Goal: Task Accomplishment & Management: Manage account settings

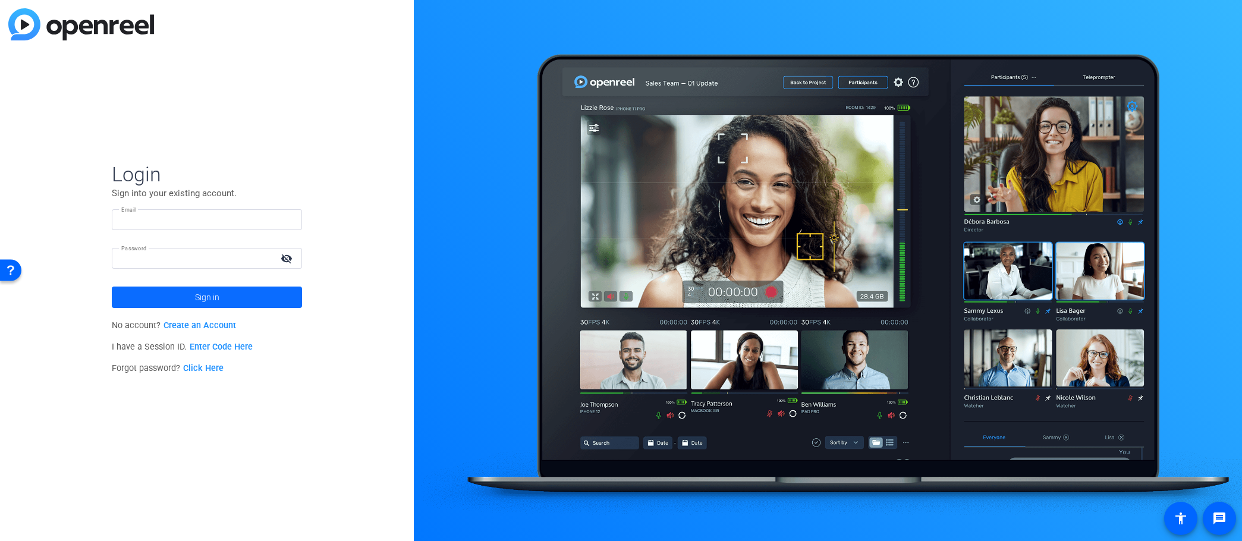
type input "[PERSON_NAME][EMAIL_ADDRESS][PERSON_NAME][DOMAIN_NAME]"
drag, startPoint x: 264, startPoint y: 288, endPoint x: 272, endPoint y: 291, distance: 9.1
click at [263, 288] on span at bounding box center [207, 297] width 190 height 29
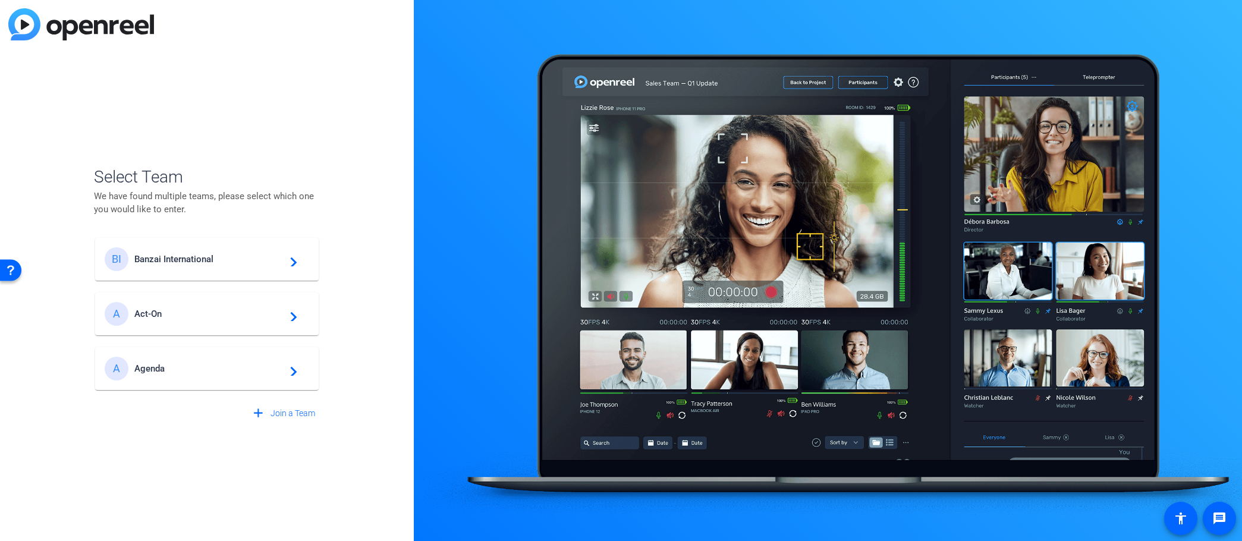
click at [196, 263] on span "Banzai International" at bounding box center [208, 259] width 149 height 11
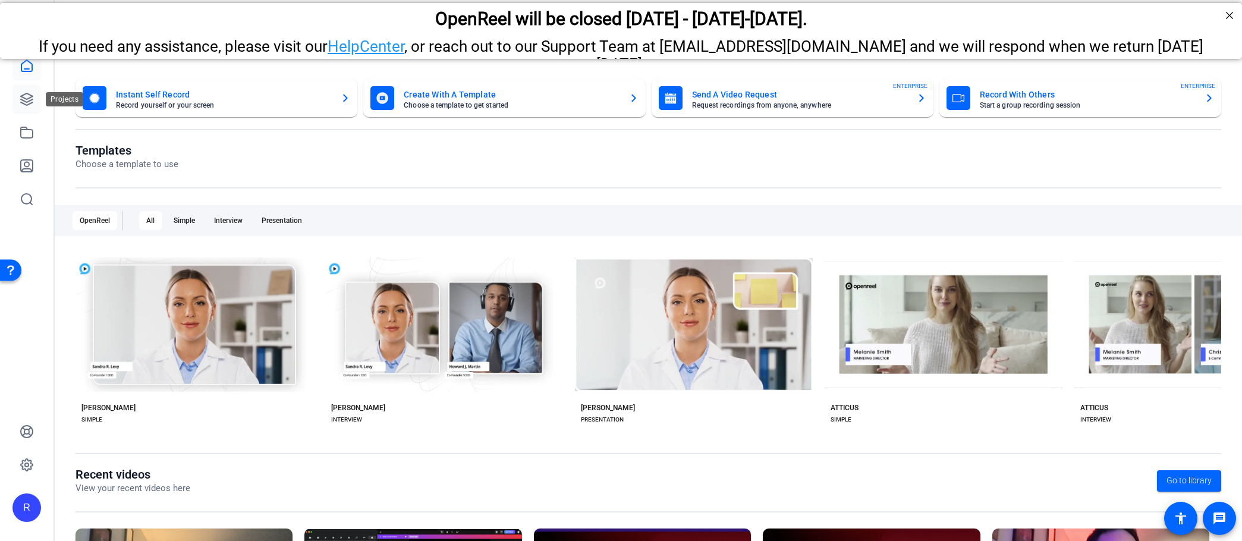
click at [37, 96] on link at bounding box center [26, 99] width 29 height 29
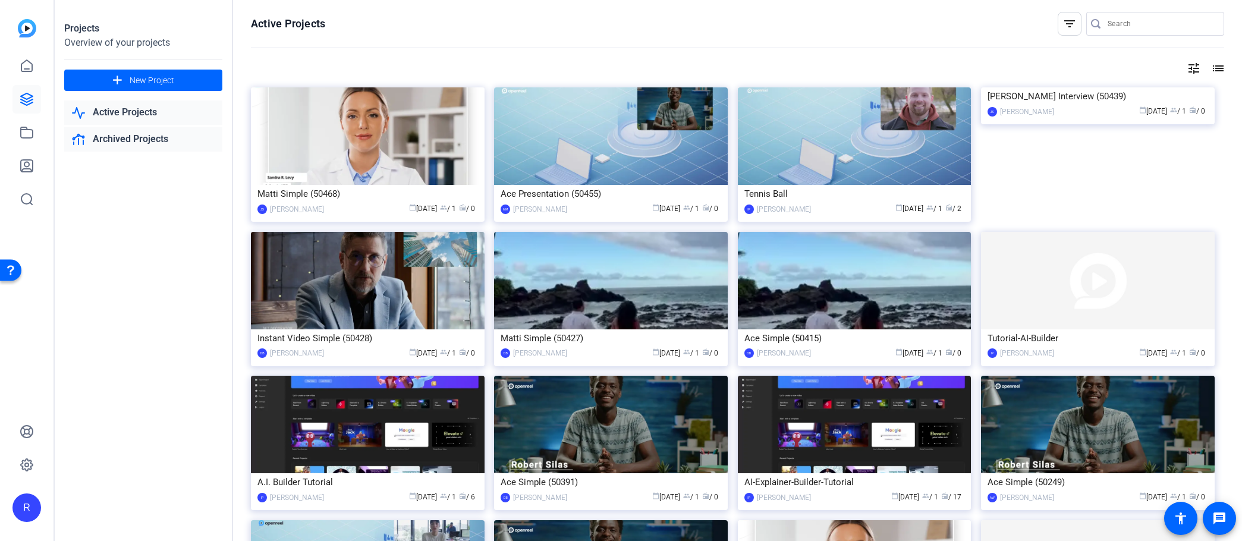
click at [151, 140] on link "Archived Projects" at bounding box center [143, 139] width 158 height 24
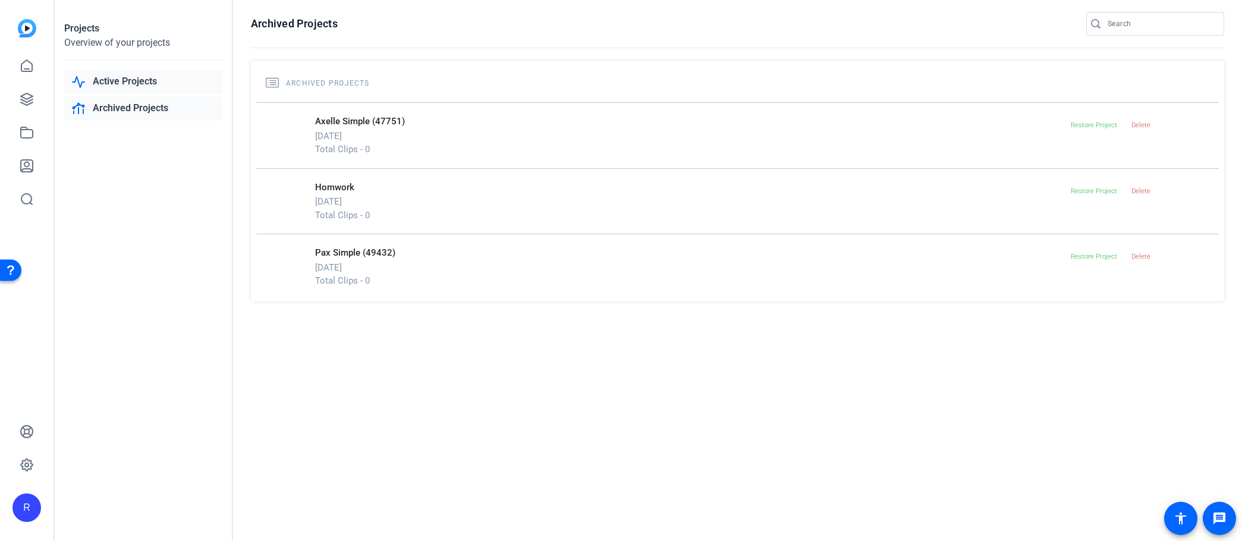
click at [120, 83] on link "Active Projects" at bounding box center [143, 82] width 158 height 24
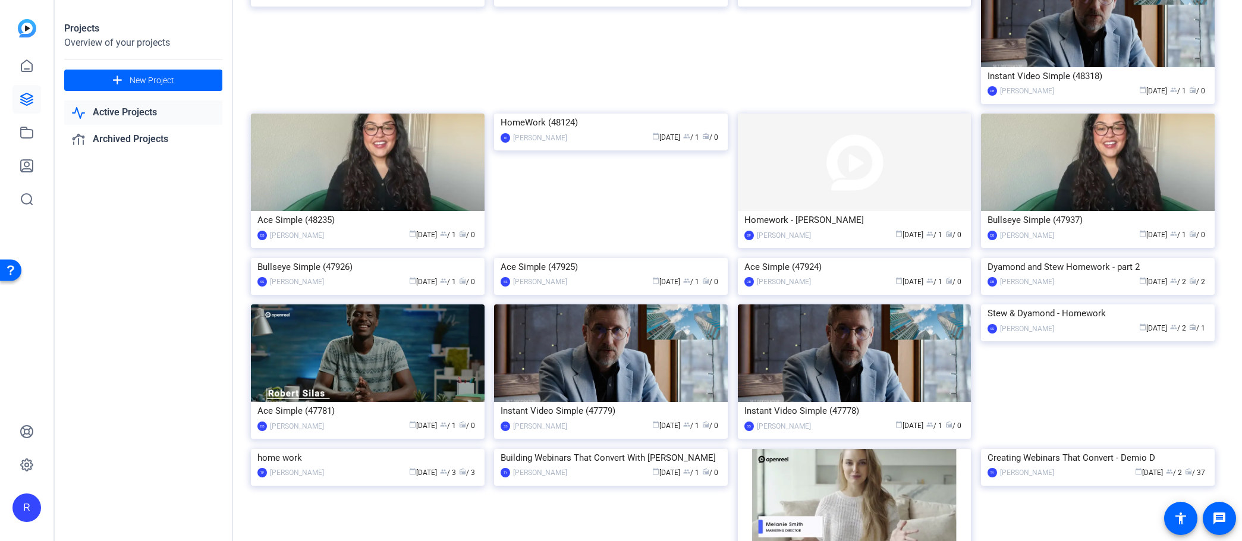
scroll to position [1418, 0]
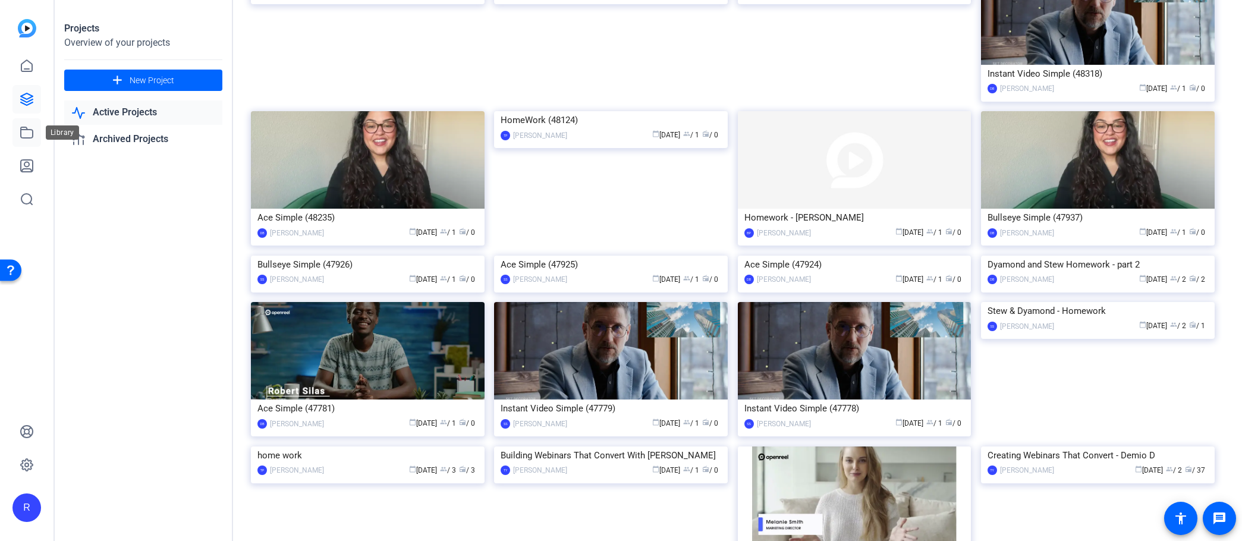
click at [26, 140] on link at bounding box center [26, 132] width 29 height 29
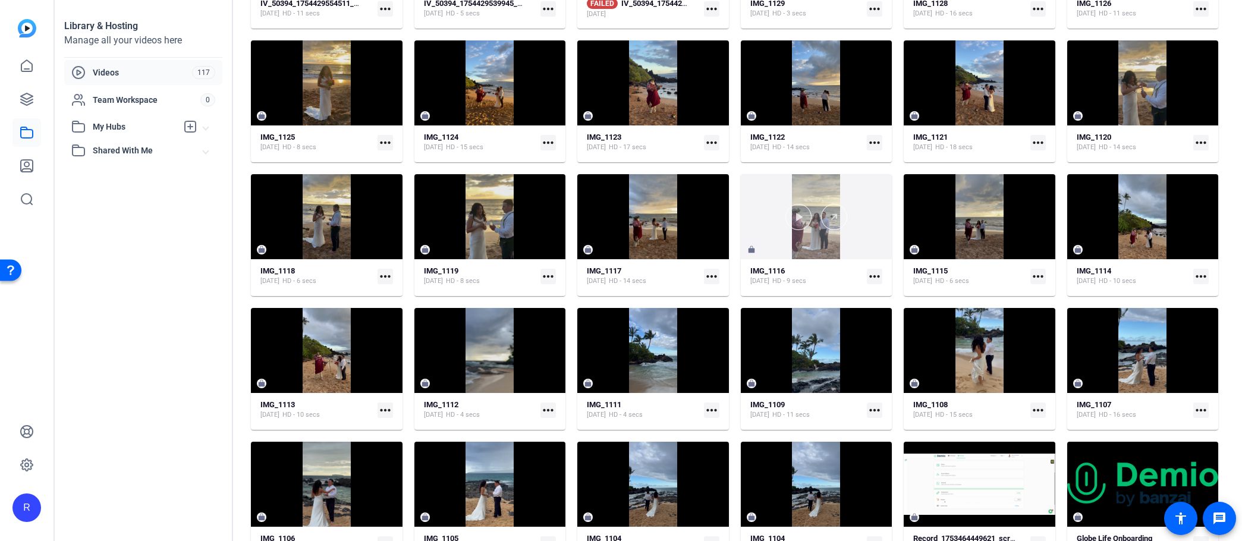
scroll to position [732, 0]
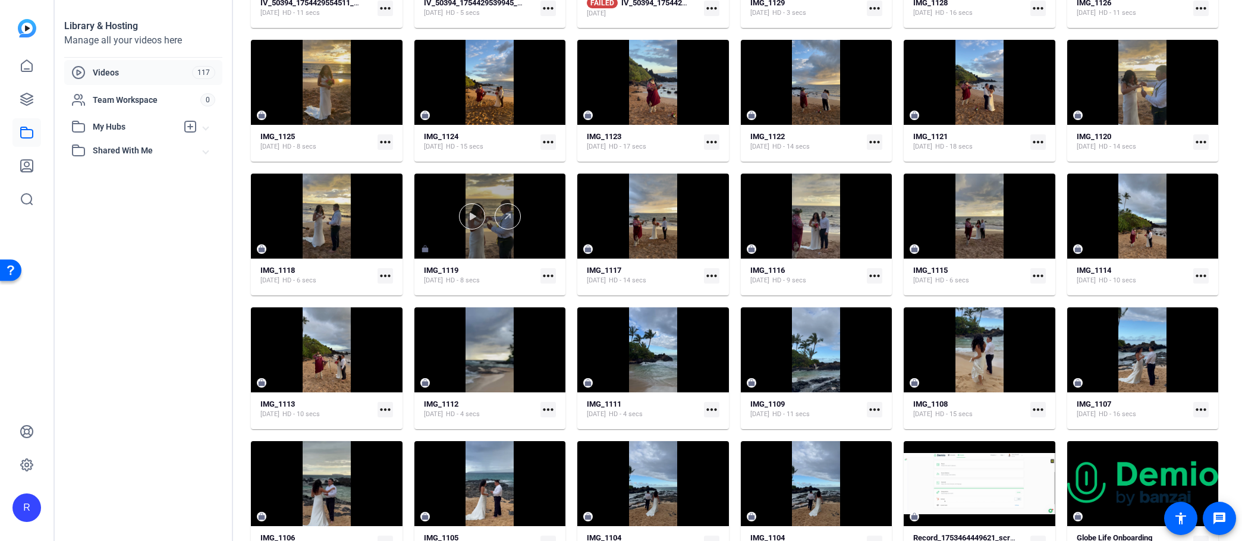
click at [476, 250] on div at bounding box center [490, 216] width 152 height 85
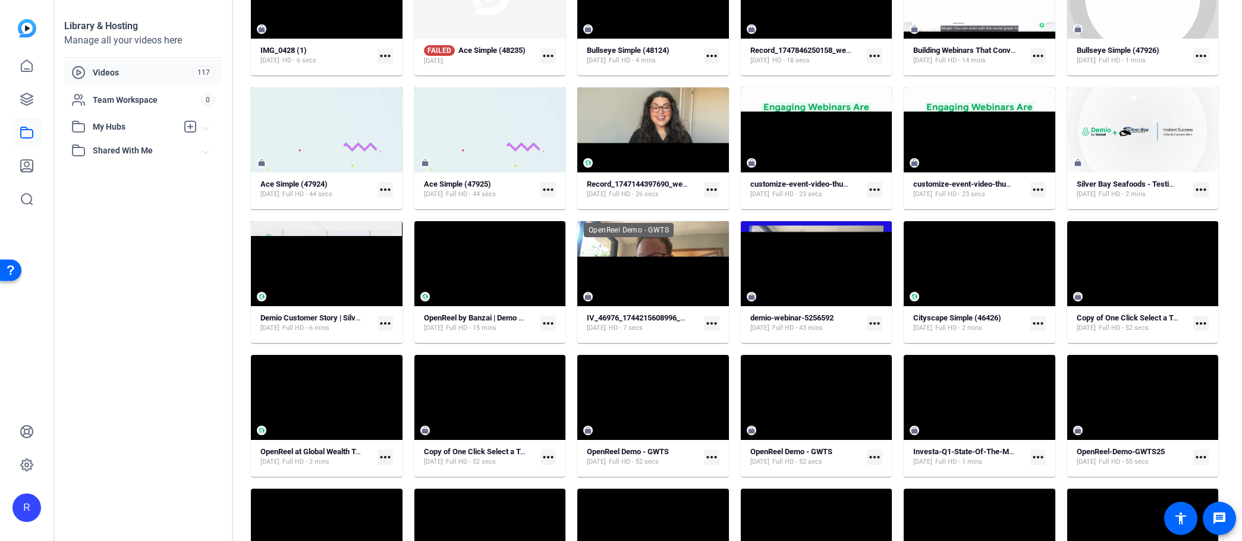
scroll to position [2011, 0]
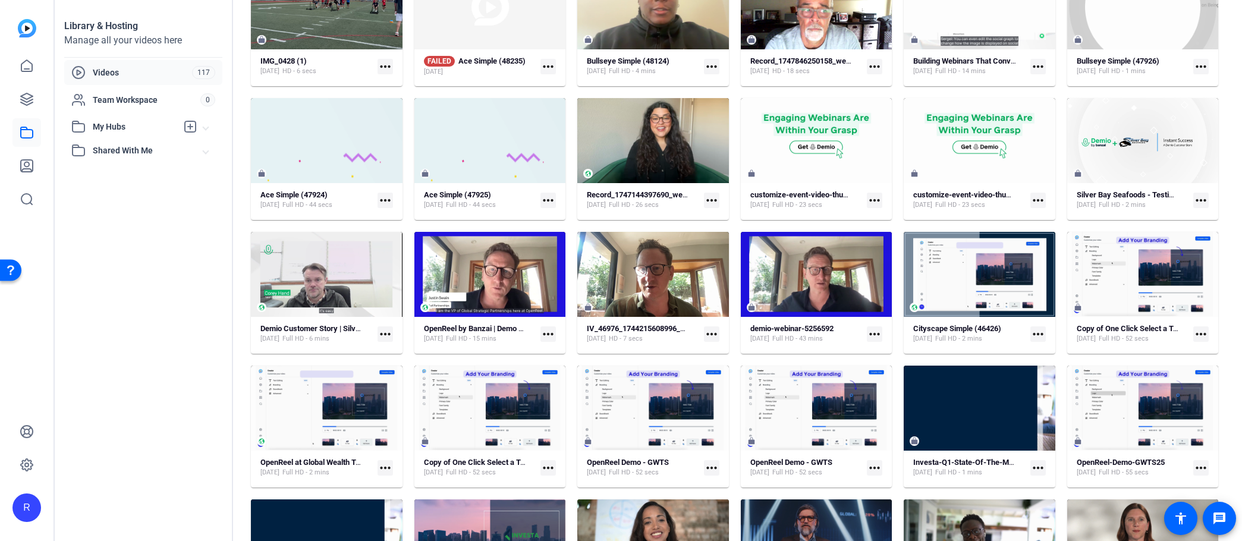
click at [311, 320] on mat-card "Demio Customer Story | Silver Bay Seafoods [DATE] Full HD - 6 mins more_horiz" at bounding box center [327, 293] width 152 height 122
click at [307, 325] on strong "Demio Customer Story | Silver Bay Seafoods" at bounding box center [336, 328] width 152 height 9
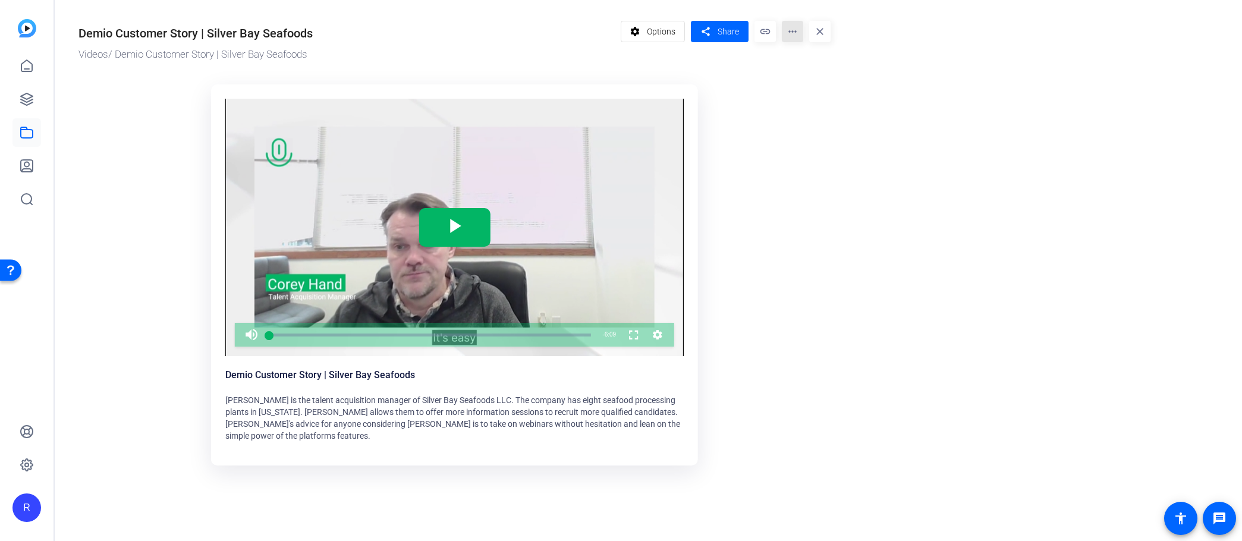
click at [795, 33] on mat-icon "more_horiz" at bounding box center [792, 31] width 21 height 21
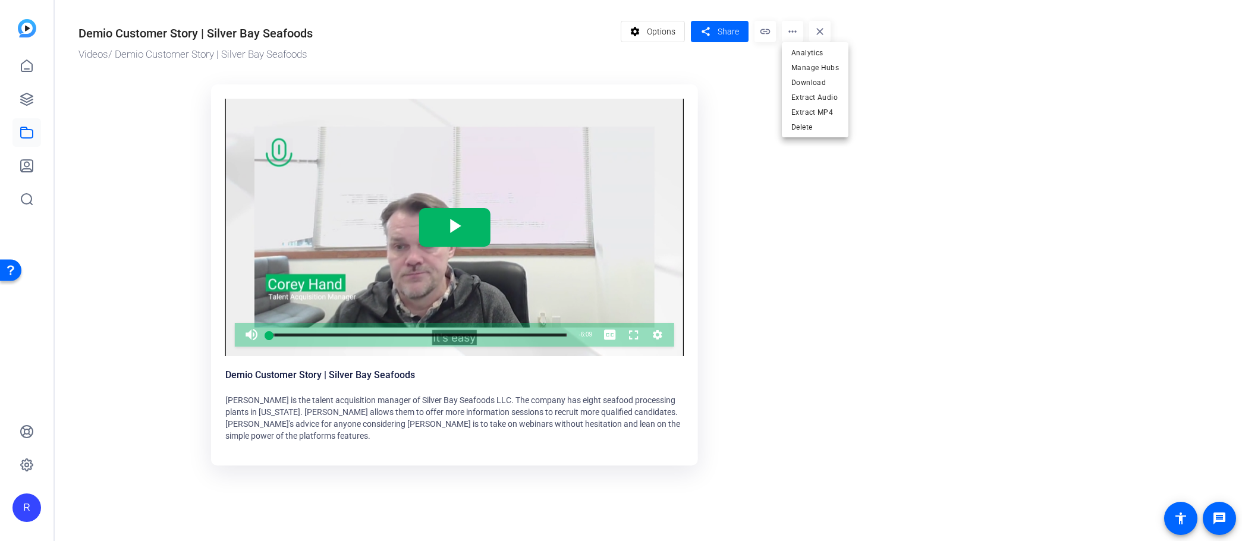
click at [659, 33] on div at bounding box center [621, 270] width 1242 height 541
click at [631, 28] on mat-icon "settings" at bounding box center [635, 31] width 15 height 23
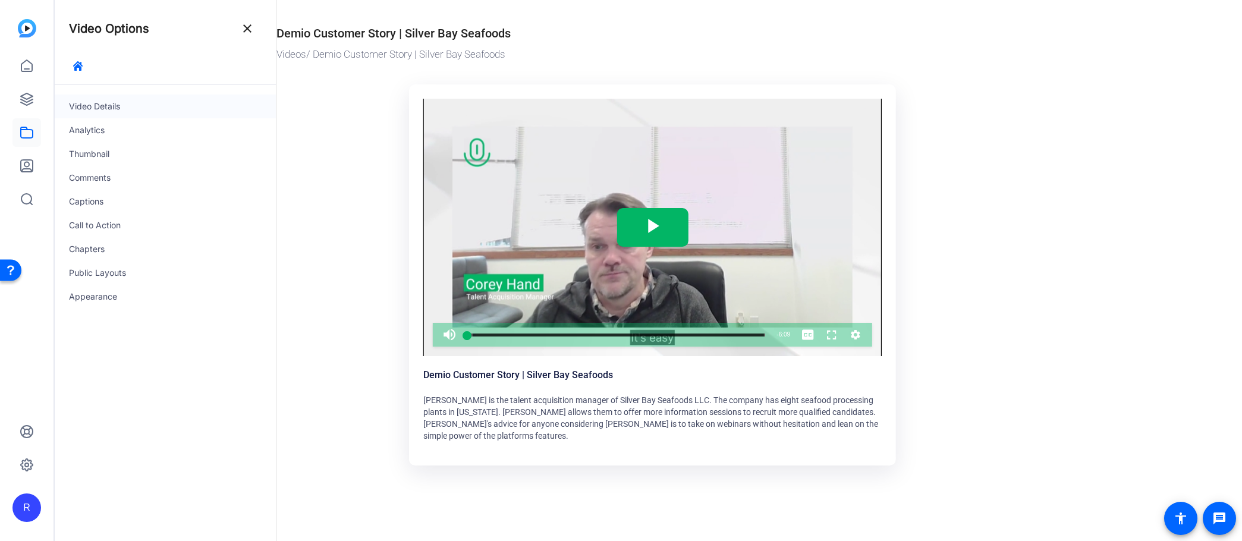
click at [86, 102] on div "Video Details" at bounding box center [165, 107] width 221 height 24
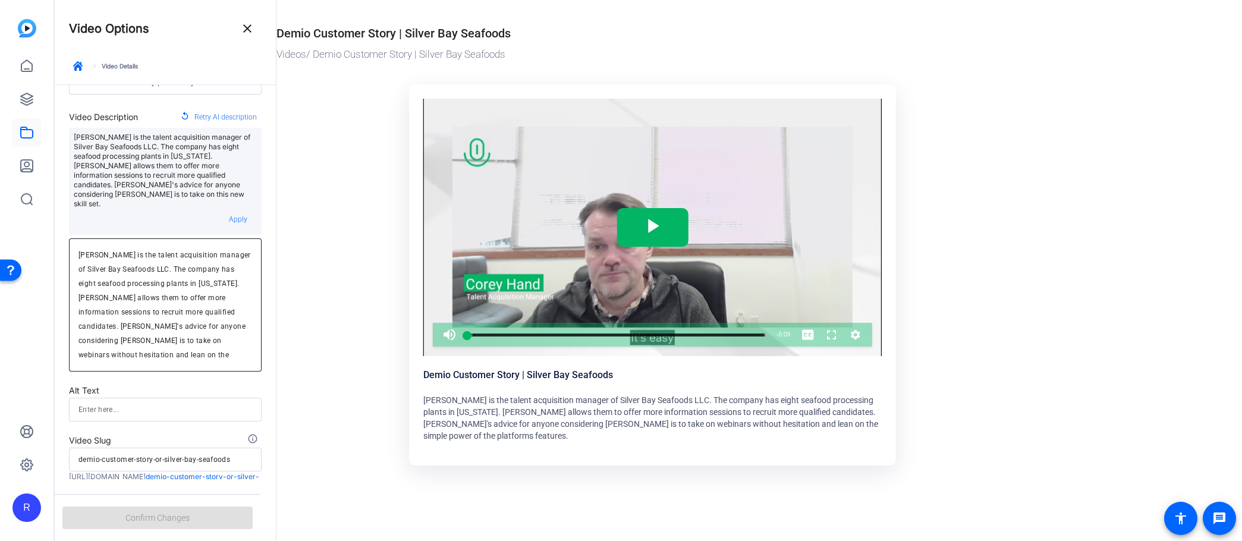
scroll to position [72, 0]
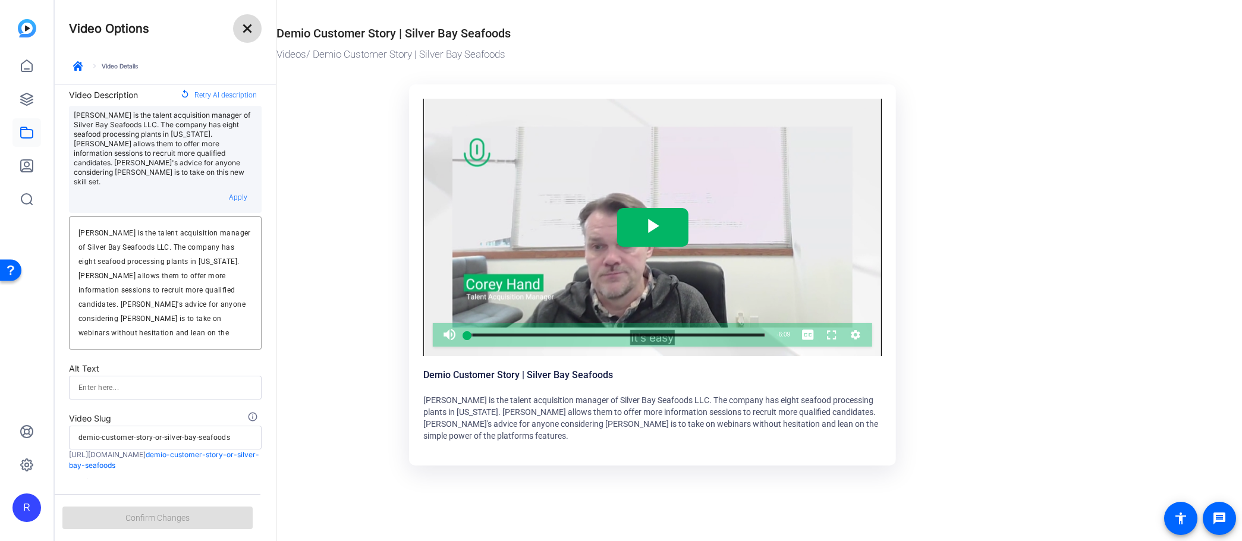
click at [251, 27] on mat-icon "close" at bounding box center [247, 28] width 14 height 14
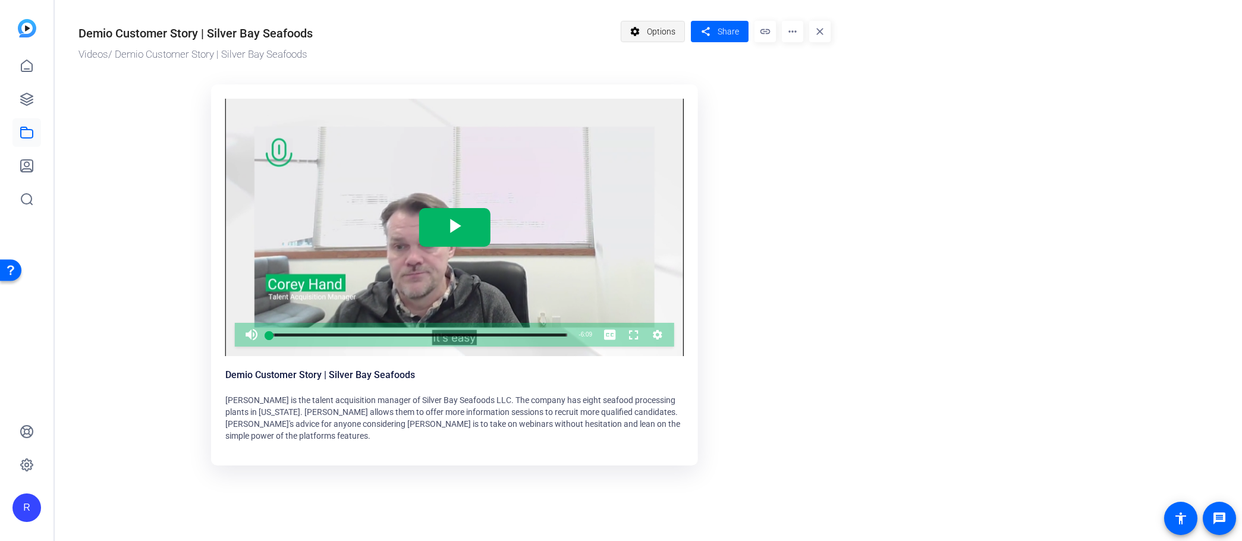
click at [659, 29] on span "Options" at bounding box center [661, 31] width 29 height 23
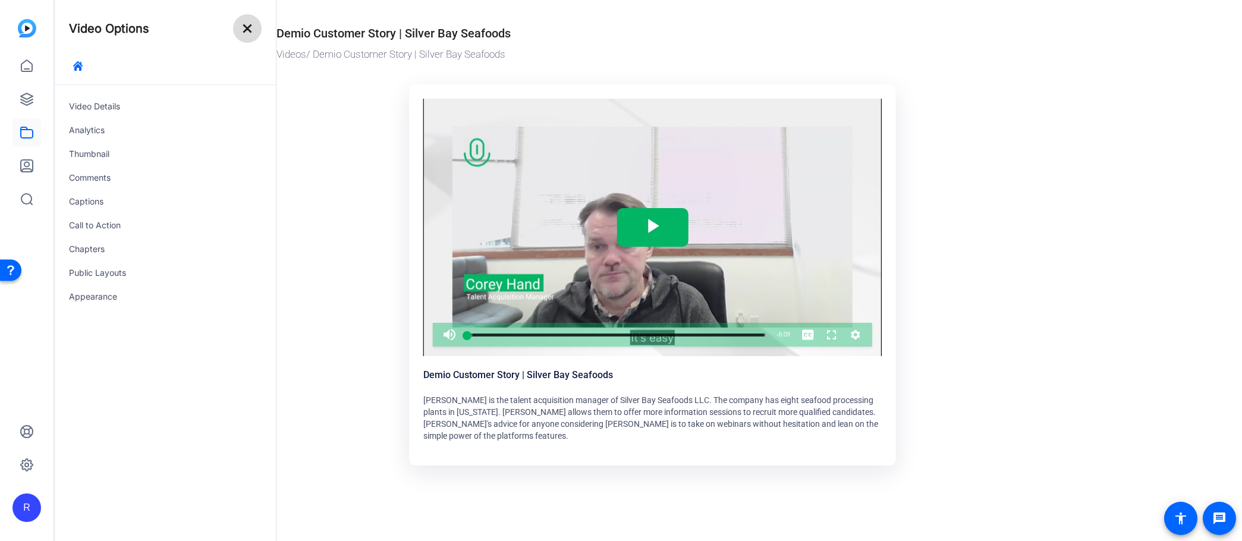
click at [241, 32] on mat-icon "close" at bounding box center [247, 28] width 14 height 14
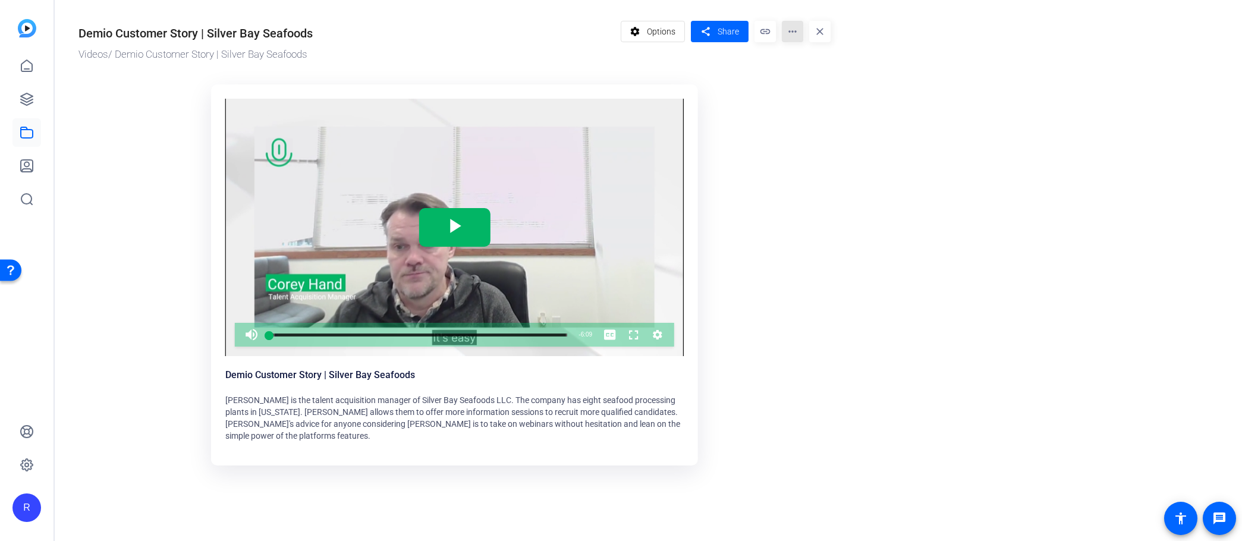
click at [788, 32] on mat-icon "more_horiz" at bounding box center [792, 31] width 21 height 21
click at [807, 196] on div at bounding box center [621, 270] width 1242 height 541
click at [671, 29] on span "Options" at bounding box center [661, 31] width 29 height 23
